Goal: Task Accomplishment & Management: Use online tool/utility

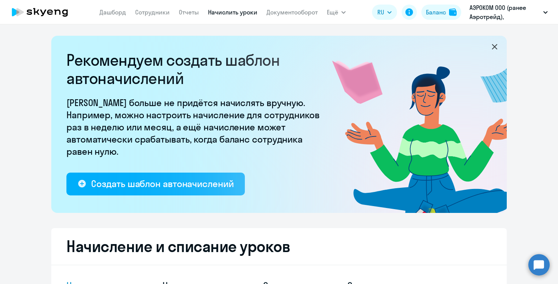
select select "10"
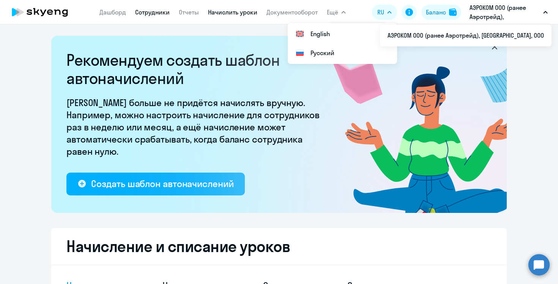
click at [151, 11] on link "Сотрудники" at bounding box center [152, 12] width 35 height 8
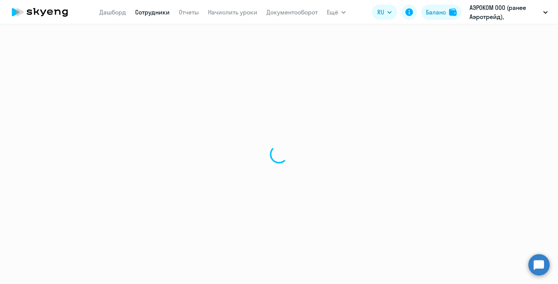
select select "30"
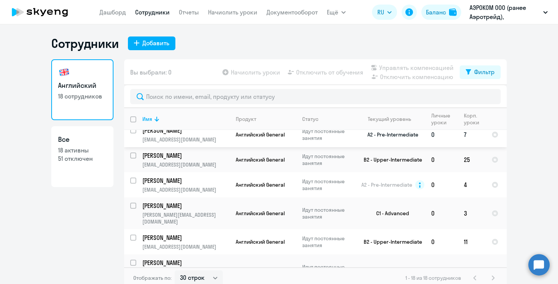
scroll to position [109, 0]
click at [234, 14] on link "Начислить уроки" at bounding box center [232, 12] width 49 height 8
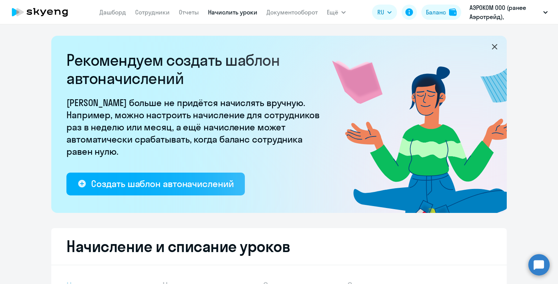
select select "10"
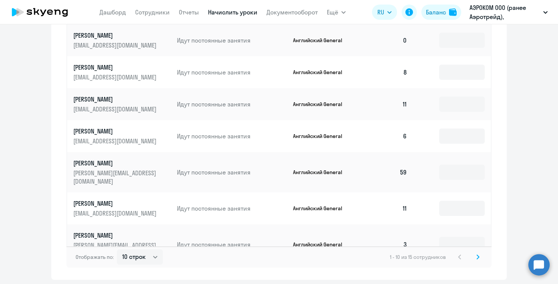
scroll to position [468, 0]
click at [479, 236] on input at bounding box center [462, 243] width 46 height 15
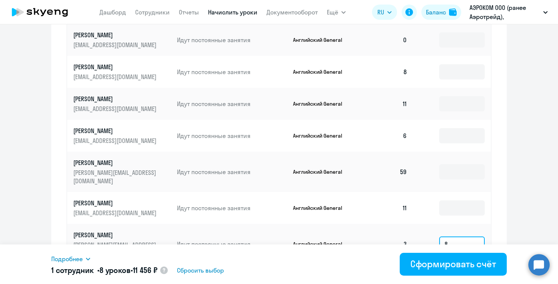
scroll to position [487, 0]
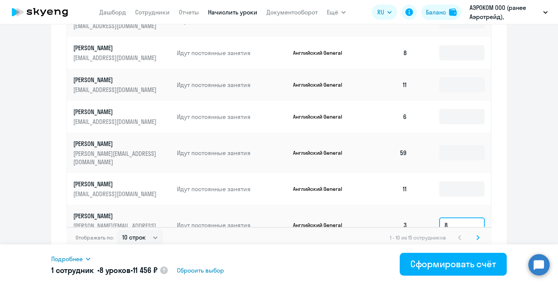
type input "8"
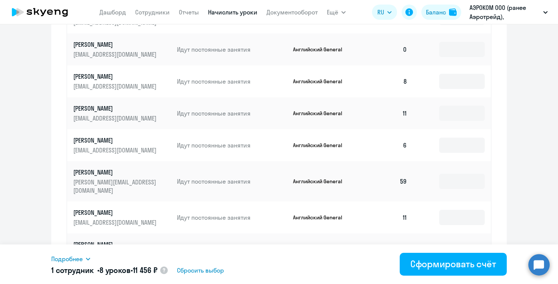
scroll to position [455, 0]
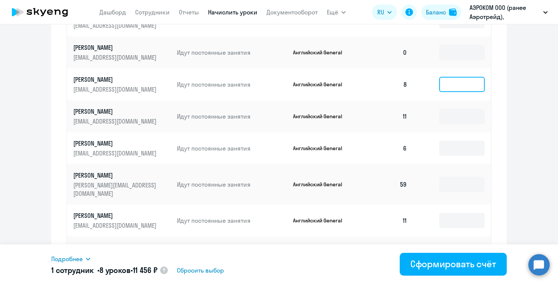
click at [455, 77] on input at bounding box center [462, 84] width 46 height 15
type input "8"
